Goal: Communication & Community: Participate in discussion

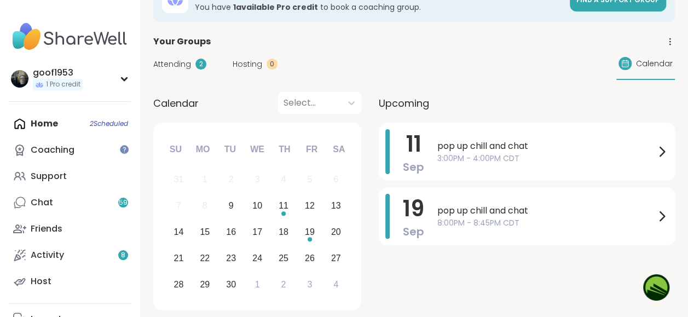
scroll to position [55, 0]
click at [122, 147] on div at bounding box center [124, 149] width 9 height 9
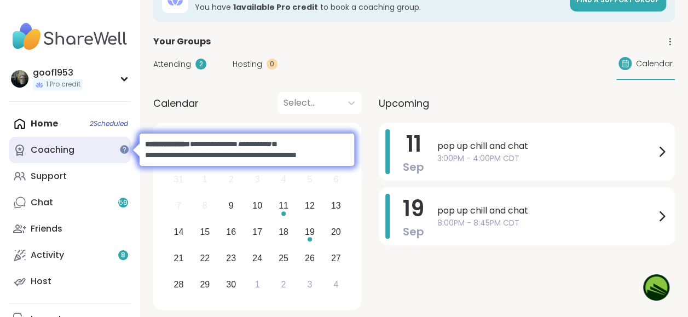
click at [56, 147] on div "Coaching" at bounding box center [53, 150] width 44 height 12
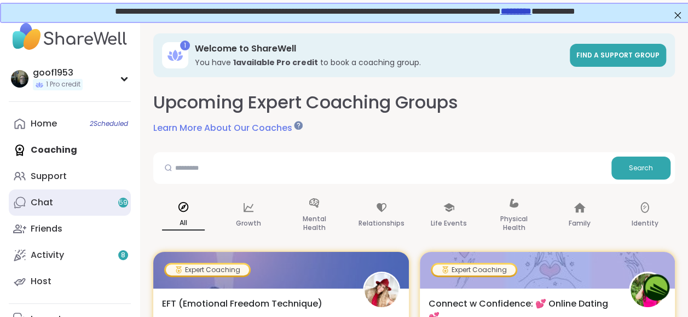
click at [125, 200] on span "59" at bounding box center [123, 202] width 9 height 9
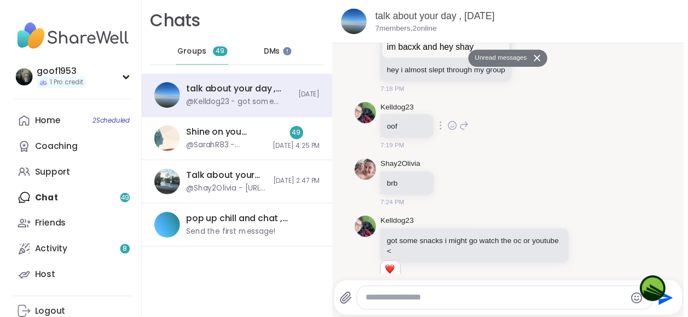
scroll to position [455, 0]
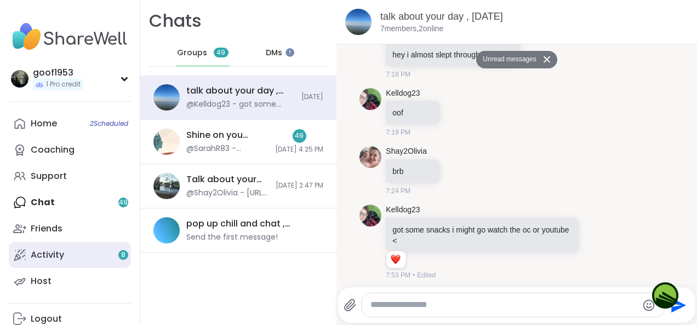
click at [120, 254] on div "8" at bounding box center [123, 255] width 10 height 10
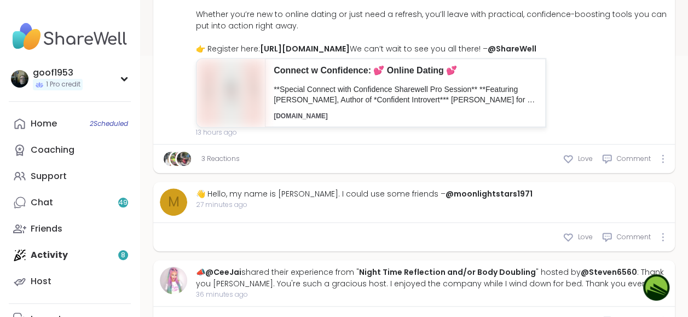
scroll to position [329, 0]
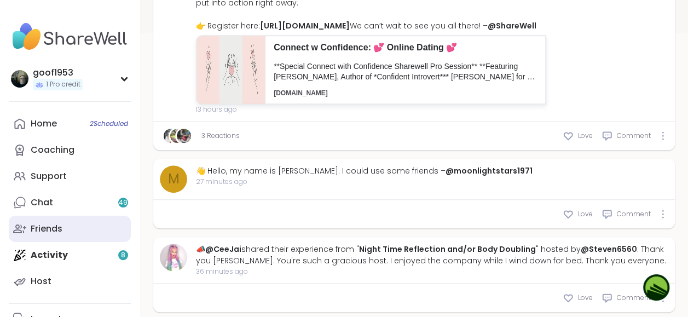
click at [54, 228] on div "Friends" at bounding box center [47, 229] width 32 height 12
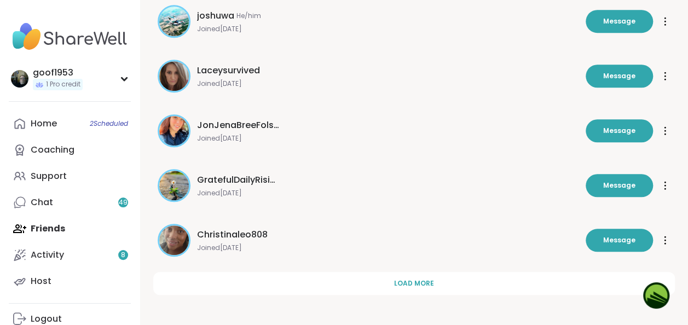
scroll to position [55, 0]
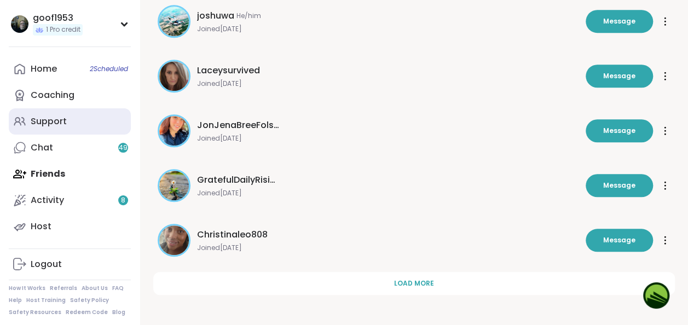
click at [62, 118] on div "Support" at bounding box center [49, 122] width 36 height 12
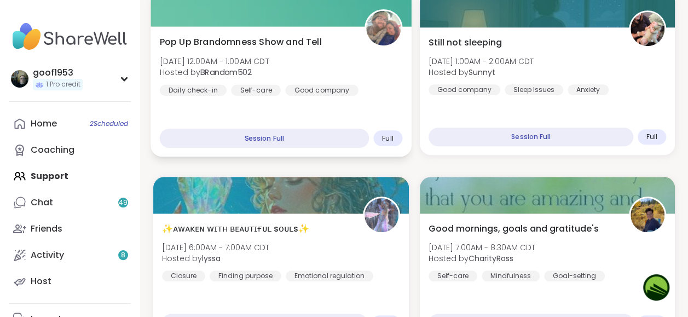
scroll to position [438, 0]
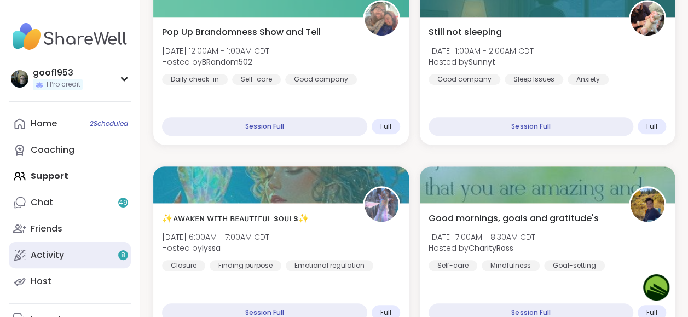
click at [117, 254] on link "Activity 8" at bounding box center [70, 255] width 122 height 26
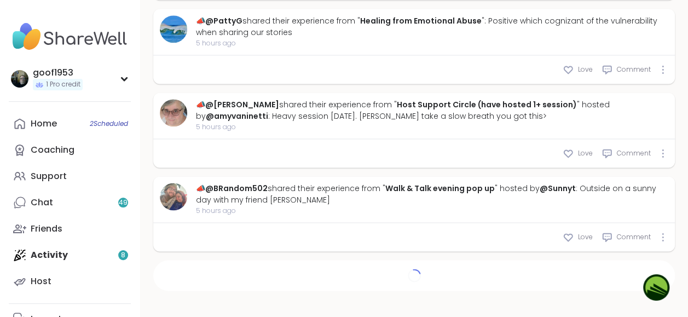
scroll to position [2811, 0]
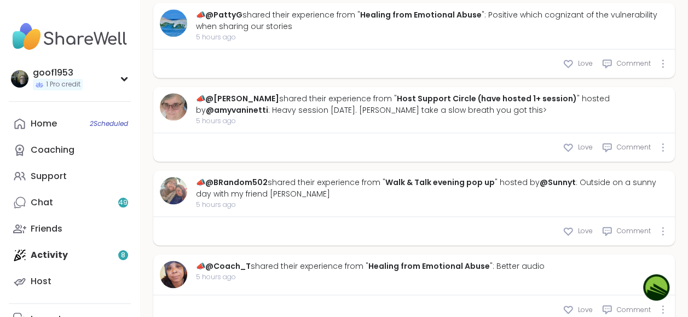
type textarea "*"
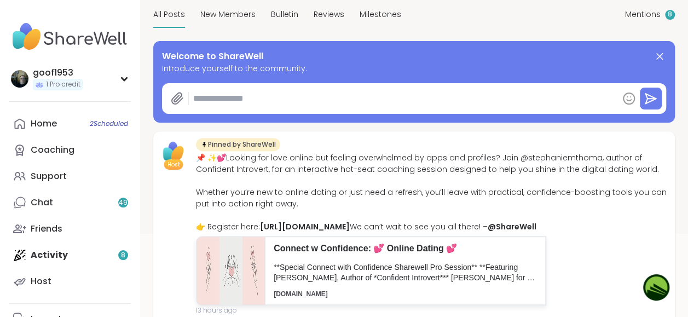
scroll to position [127, 0]
